Goal: Task Accomplishment & Management: Manage account settings

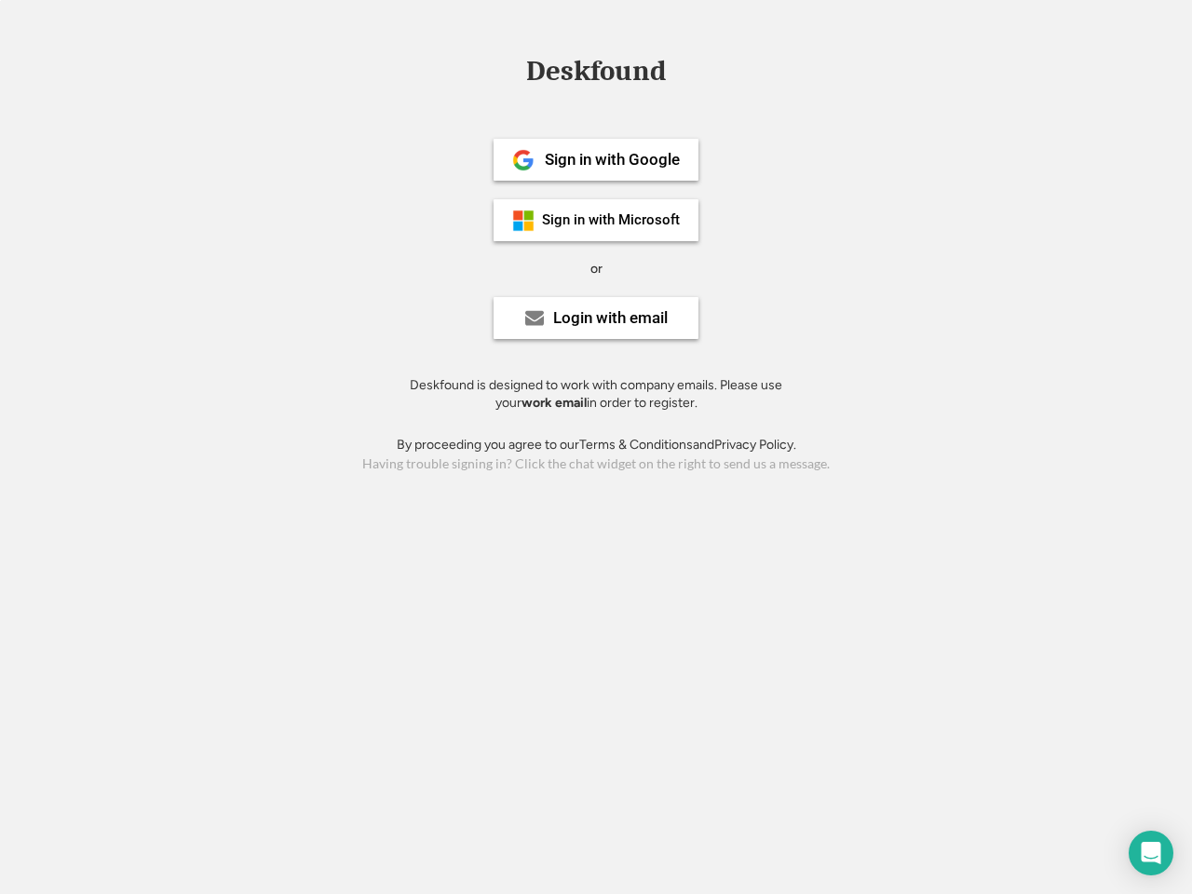
click at [596, 266] on div "or" at bounding box center [597, 269] width 12 height 19
click at [596, 75] on div "Deskfound" at bounding box center [596, 71] width 158 height 29
click at [510, 70] on div "Deskfound" at bounding box center [596, 74] width 1192 height 35
click at [596, 75] on div "Deskfound" at bounding box center [596, 71] width 158 height 29
click at [596, 268] on div "or" at bounding box center [597, 269] width 12 height 19
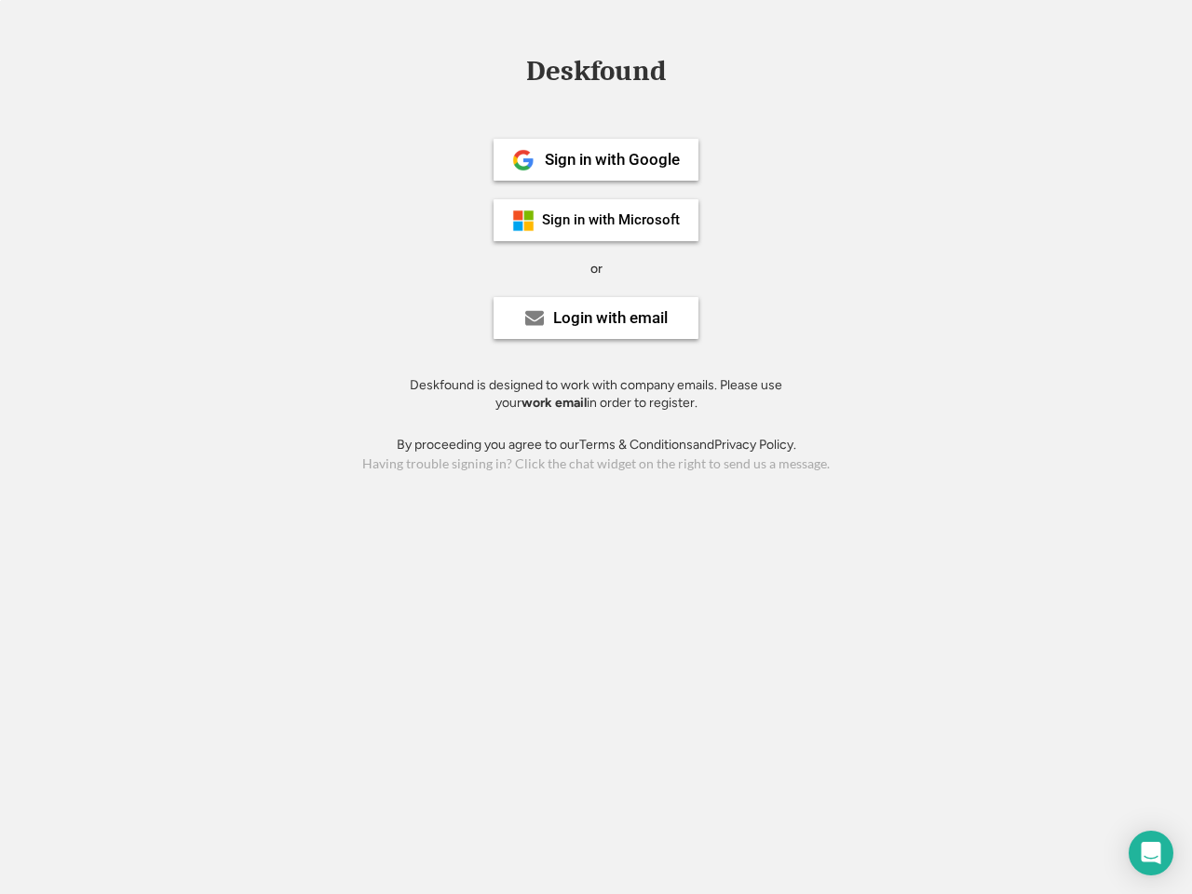
click at [596, 159] on div "Sign in with Google" at bounding box center [612, 160] width 135 height 16
click at [612, 159] on div "Sign in with Google" at bounding box center [612, 160] width 135 height 16
click at [524, 160] on img at bounding box center [523, 160] width 22 height 22
click at [596, 220] on div "Sign in with Microsoft" at bounding box center [611, 220] width 138 height 14
click at [612, 220] on div "Sign in with Microsoft" at bounding box center [611, 220] width 138 height 14
